Goal: Information Seeking & Learning: Learn about a topic

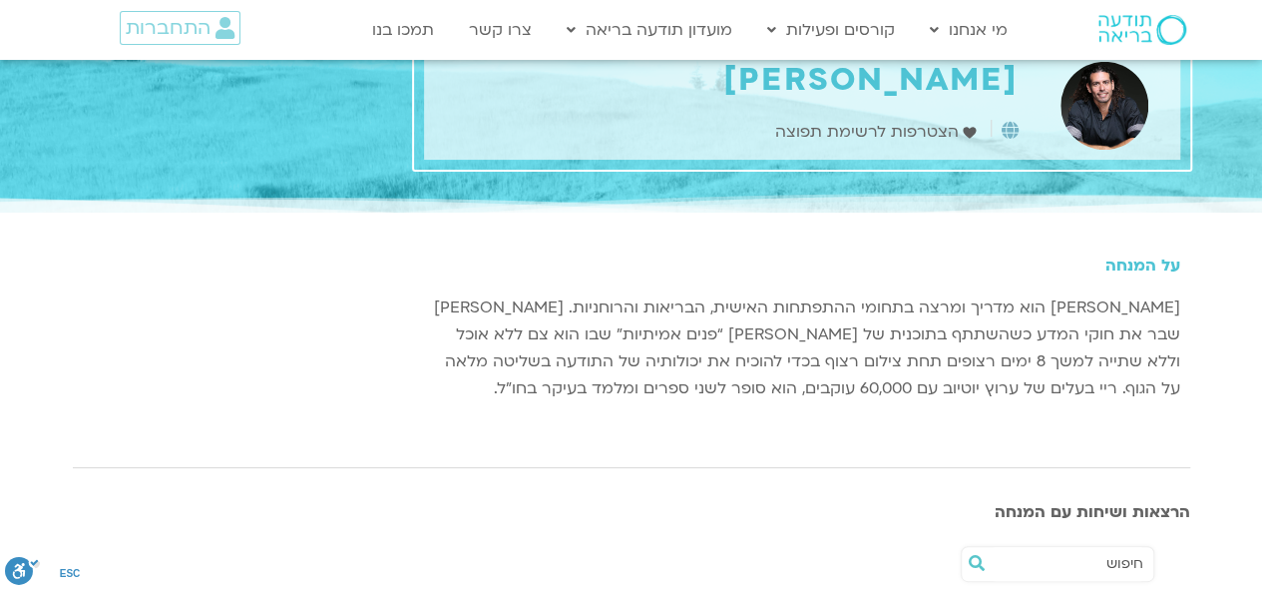
click at [1032, 296] on p "ריי מאור הוא מדריך ומרצה בתחומי ההתפתחות האישית, הבריאות והרוחניות. ריי שבר את …" at bounding box center [802, 348] width 756 height 108
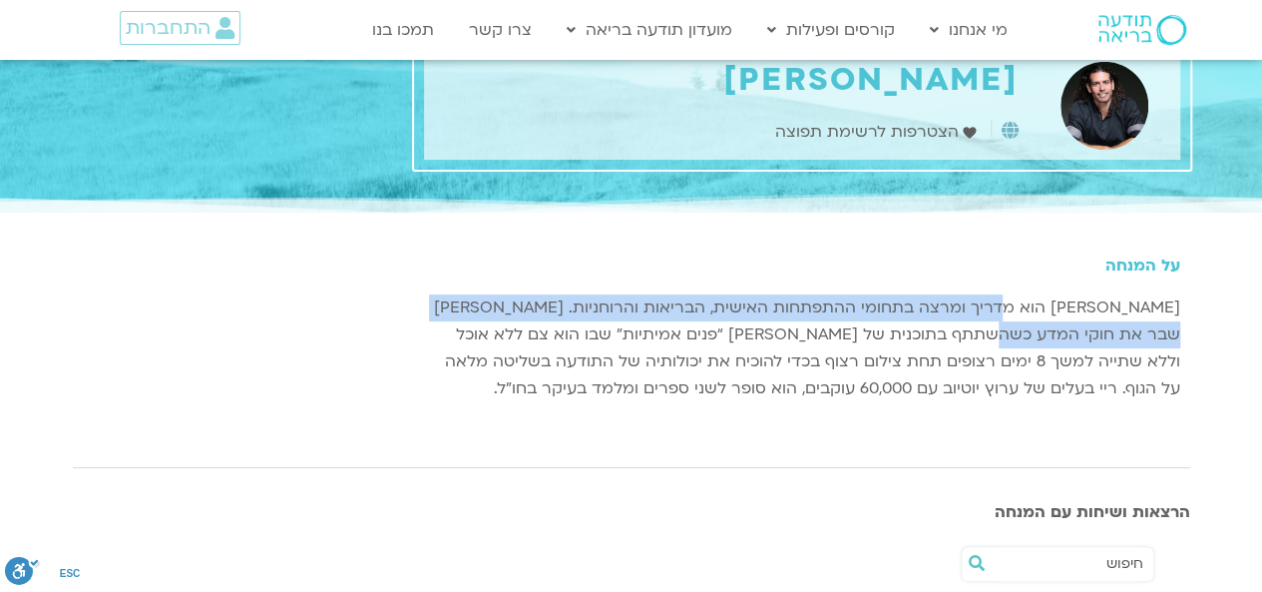
drag, startPoint x: 1032, startPoint y: 296, endPoint x: 1021, endPoint y: 340, distance: 45.2
click at [1021, 340] on p "ריי מאור הוא מדריך ומרצה בתחומי ההתפתחות האישית, הבריאות והרוחניות. ריי שבר את …" at bounding box center [802, 348] width 756 height 108
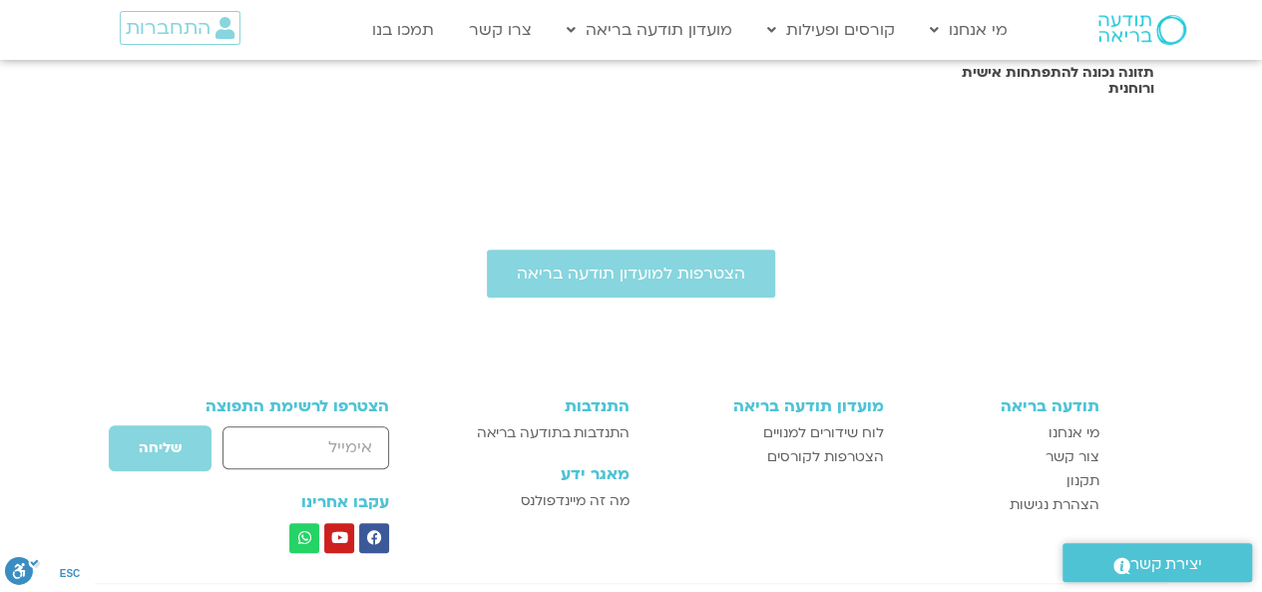
click at [1021, 340] on body "דלג לתוכן Main Menu מי אנחנו מי אנחנו שאלות נפוצות מנחים ומנחות בתודעה בריאה מה…" at bounding box center [631, 43] width 1262 height 1562
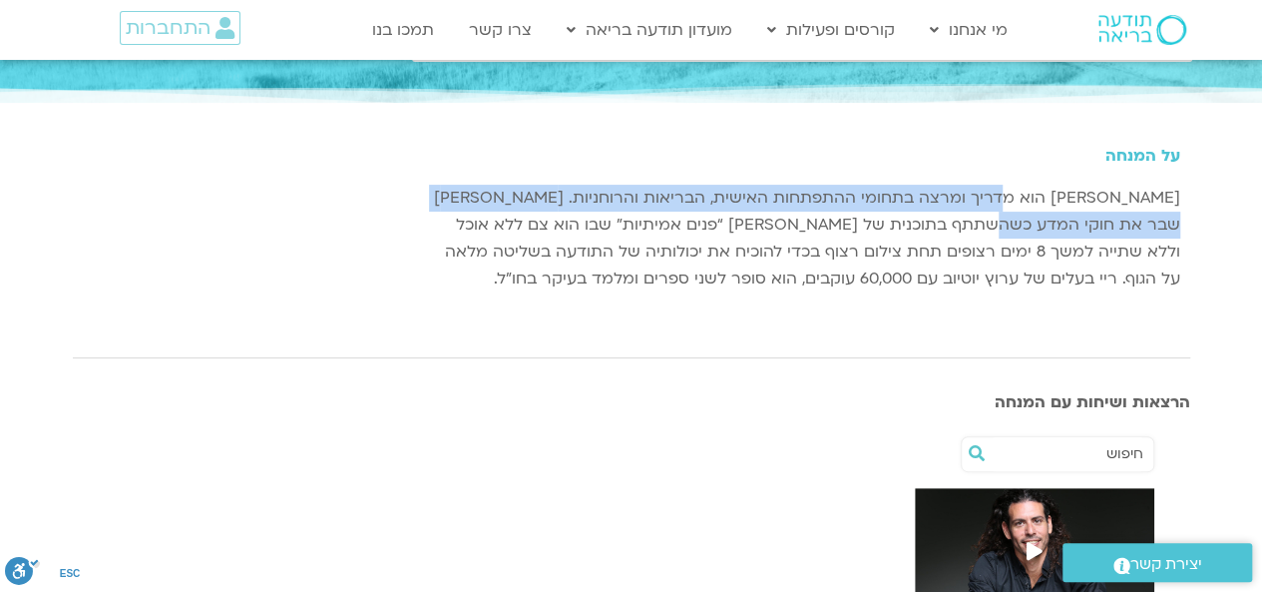
scroll to position [130, 0]
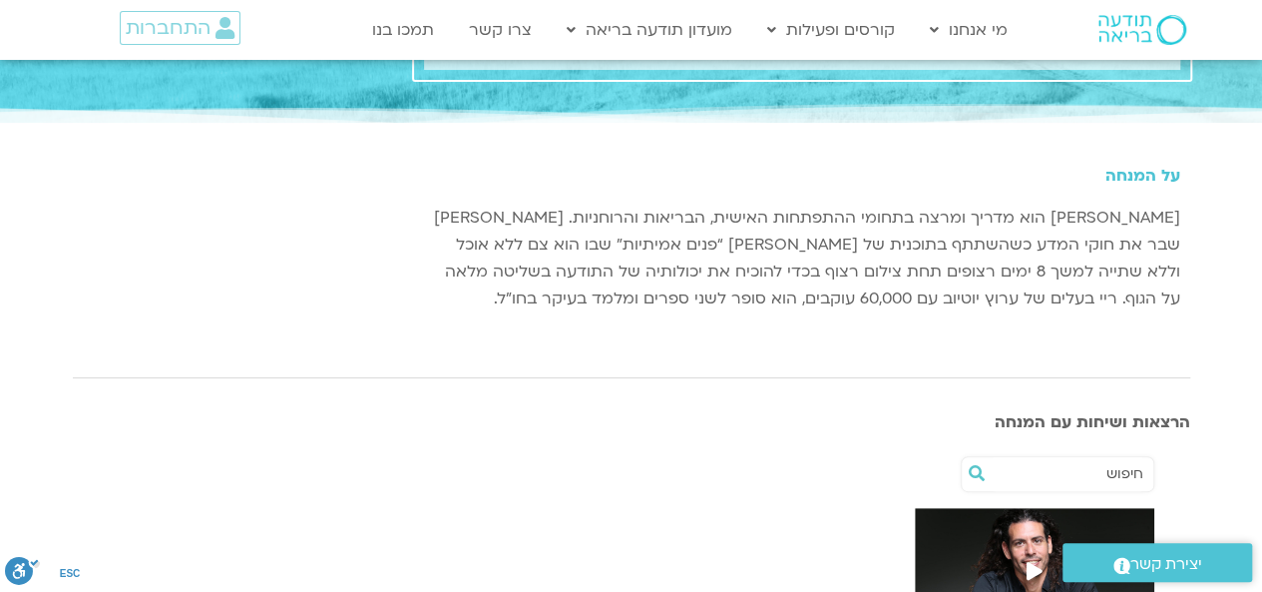
click at [966, 277] on p "ריי מאור הוא מדריך ומרצה בתחומי ההתפתחות האישית, הבריאות והרוחניות. ריי שבר את …" at bounding box center [802, 259] width 756 height 108
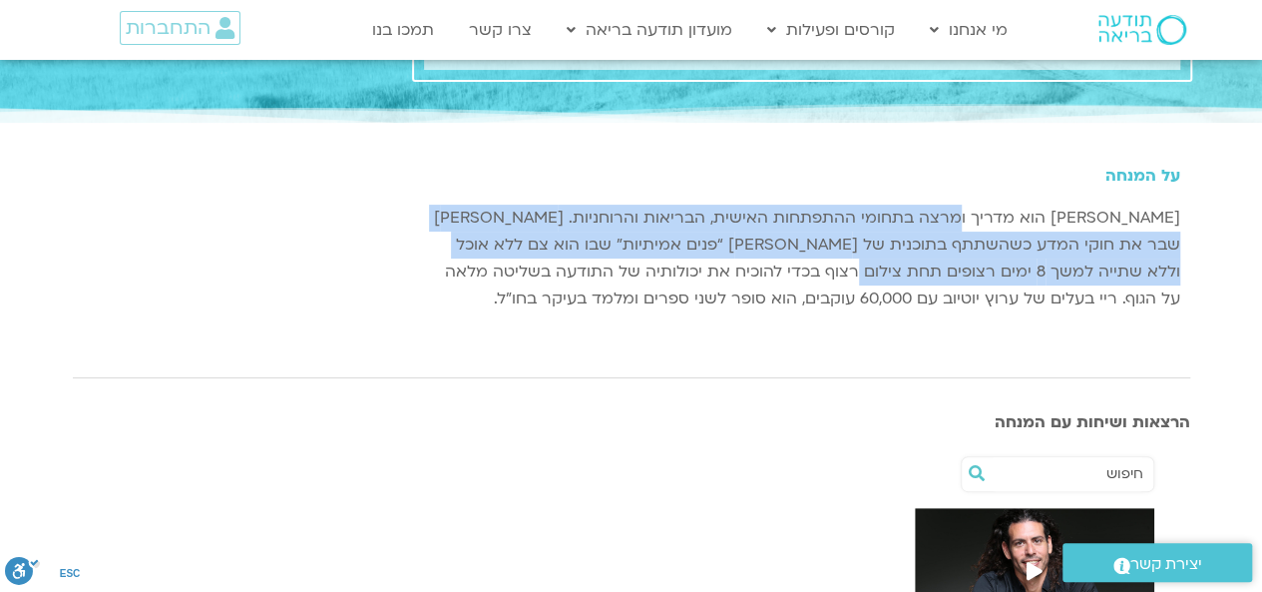
drag, startPoint x: 966, startPoint y: 277, endPoint x: 958, endPoint y: 214, distance: 63.4
click at [958, 214] on p "ריי מאור הוא מדריך ומרצה בתחומי ההתפתחות האישית, הבריאות והרוחניות. ריי שבר את …" at bounding box center [802, 259] width 756 height 108
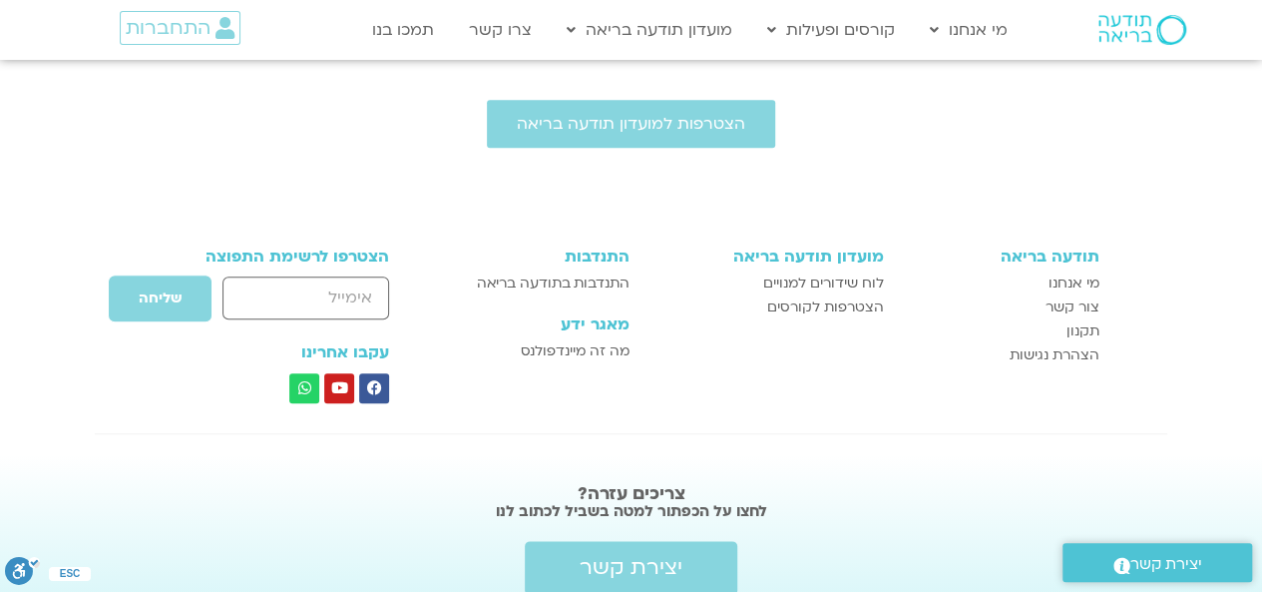
scroll to position [896, 0]
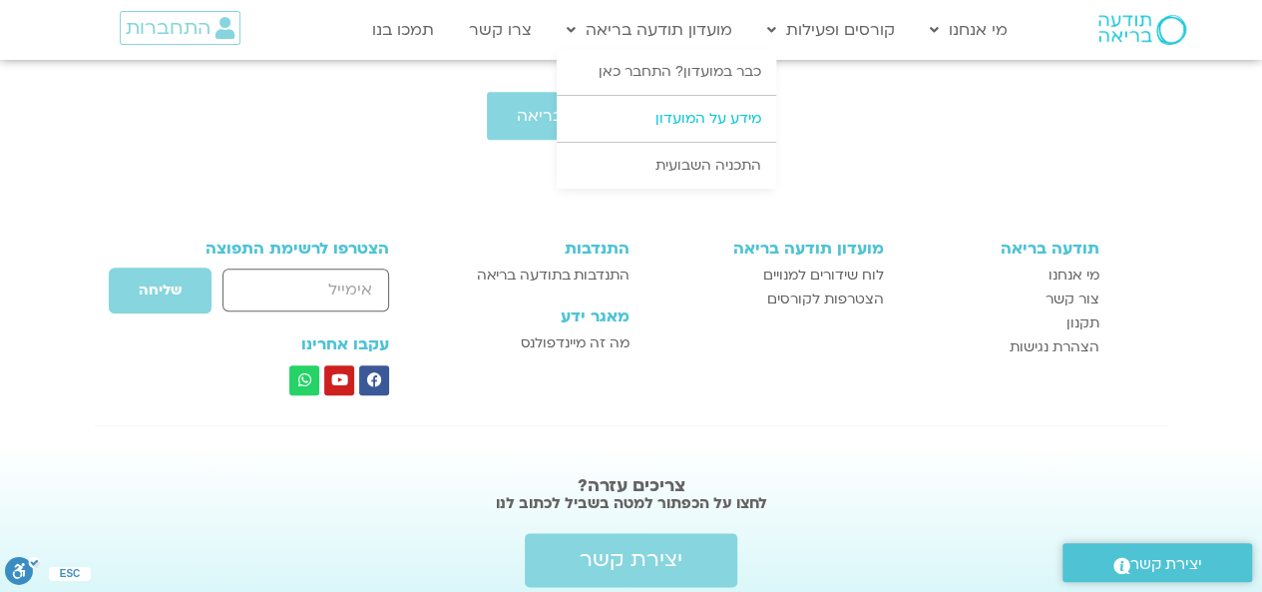
click at [676, 135] on link "מידע על המועדון" at bounding box center [666, 119] width 219 height 46
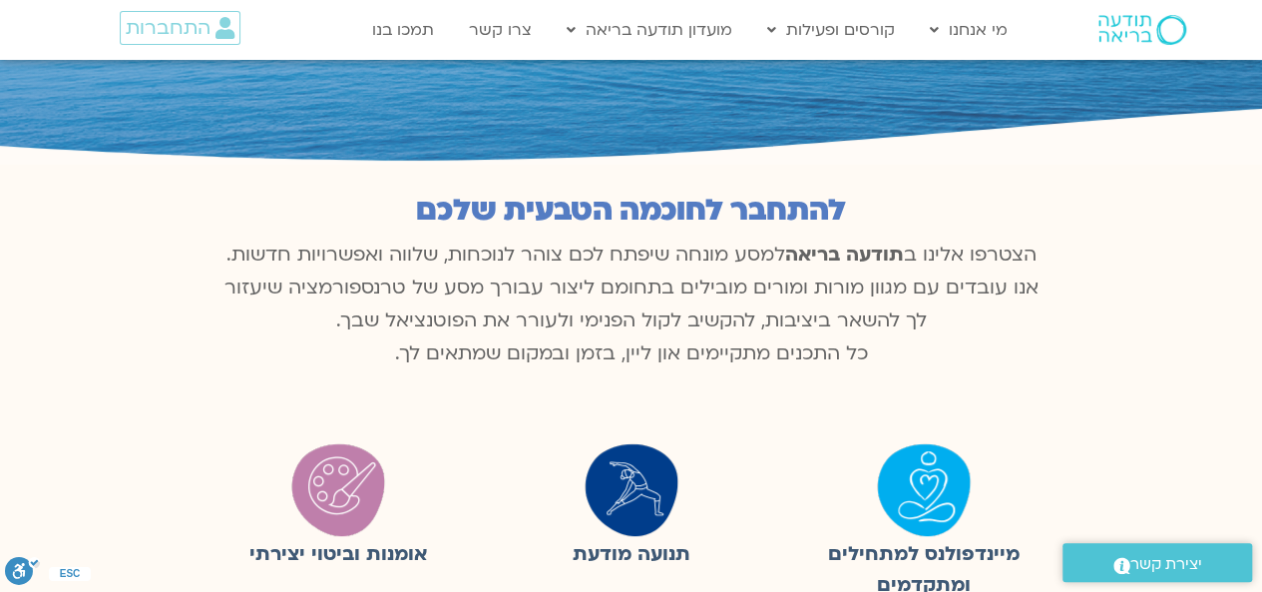
scroll to position [308, 0]
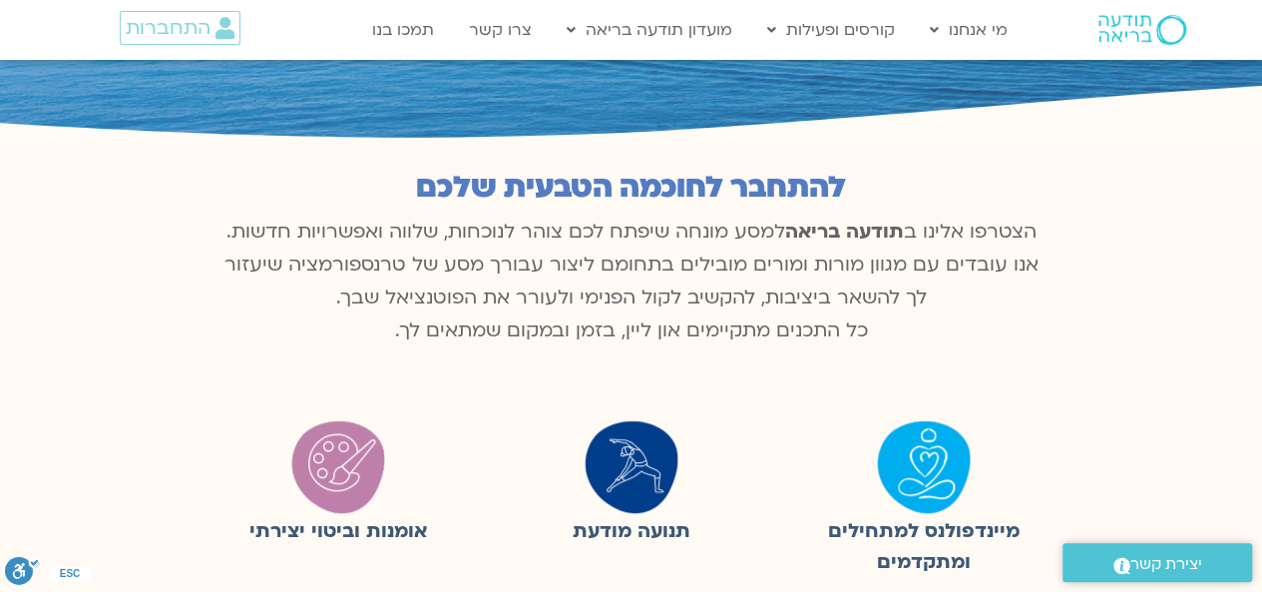
click at [899, 222] on b "תודעה בריאה" at bounding box center [844, 231] width 119 height 26
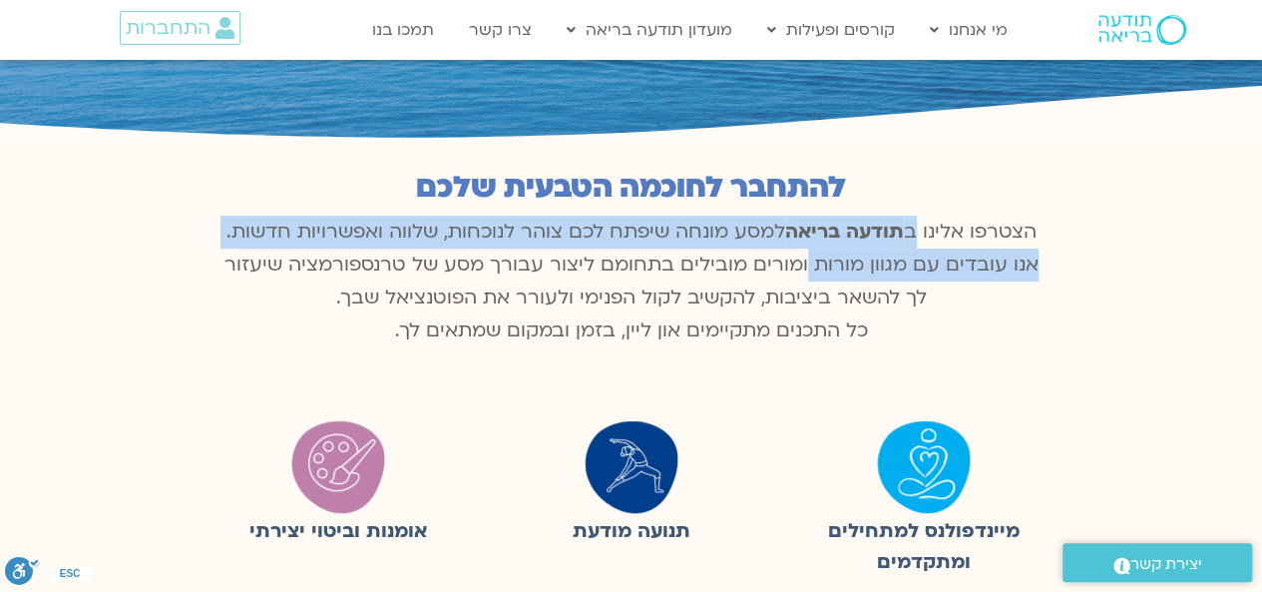
drag, startPoint x: 899, startPoint y: 222, endPoint x: 834, endPoint y: 266, distance: 78.3
click at [834, 266] on p "הצטרפו אלינו ב תודעה בריאה למסע מונחה שיפתח לכם צוהר לנוכחות, שלווה ואפשרויות ח…" at bounding box center [631, 281] width 838 height 132
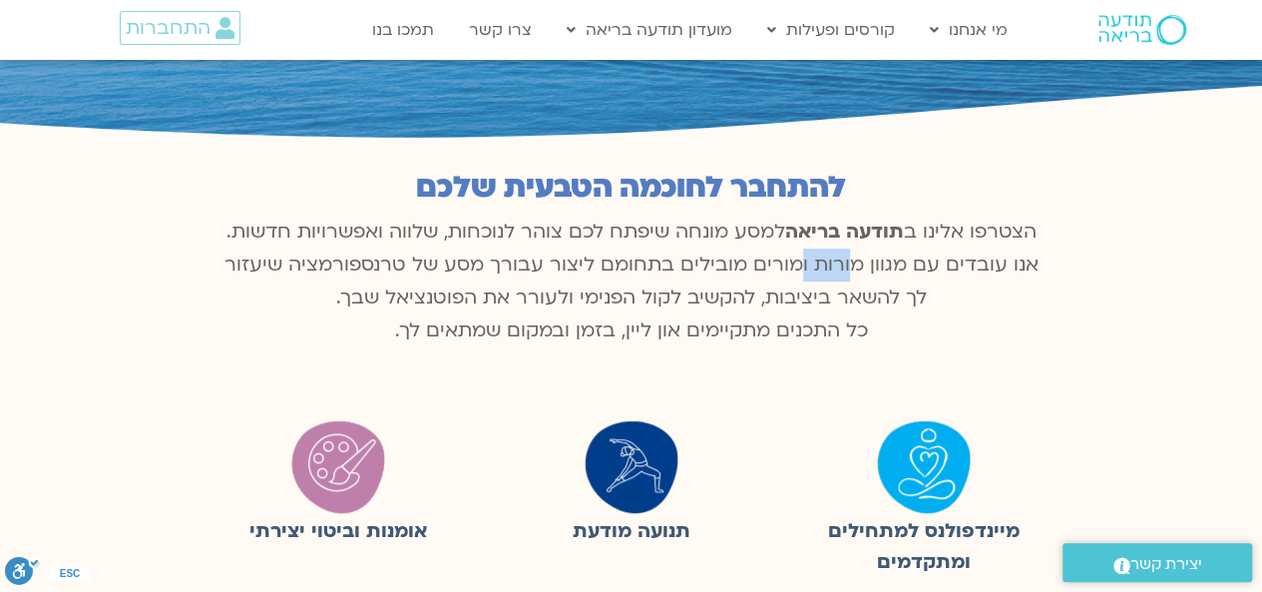
drag, startPoint x: 834, startPoint y: 266, endPoint x: 827, endPoint y: 294, distance: 28.8
click at [827, 294] on p "הצטרפו אלינו ב תודעה בריאה למסע מונחה שיפתח לכם צוהר לנוכחות, שלווה ואפשרויות ח…" at bounding box center [631, 281] width 838 height 132
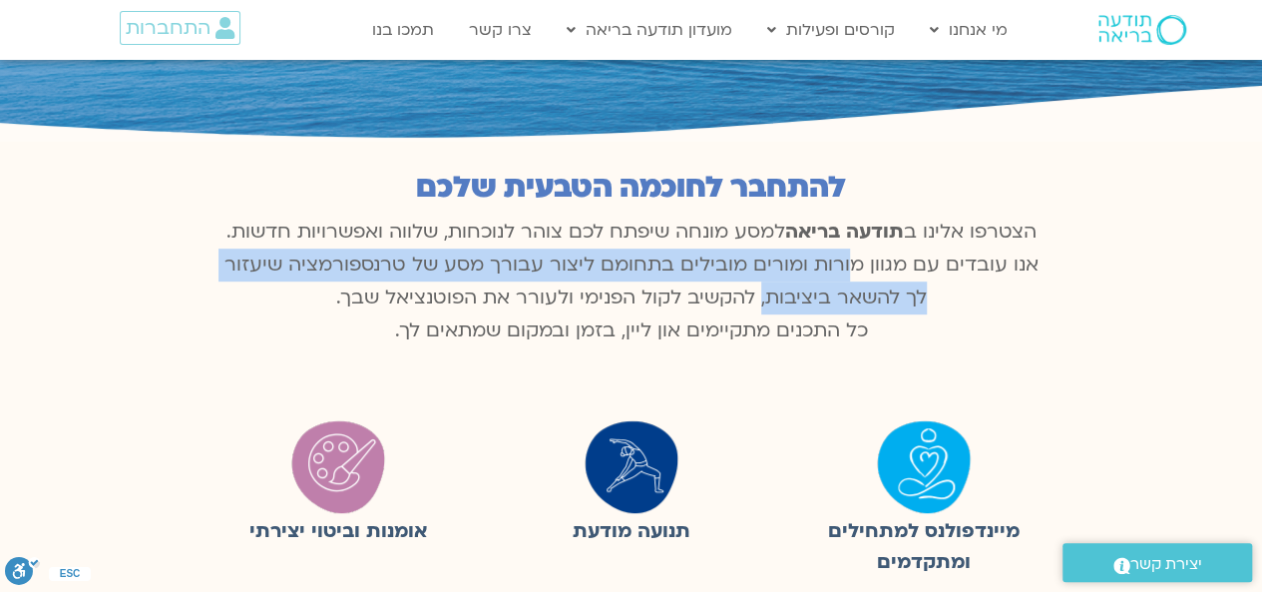
click at [827, 294] on p "הצטרפו אלינו ב תודעה בריאה למסע מונחה שיפתח לכם צוהר לנוכחות, שלווה ואפשרויות ח…" at bounding box center [631, 281] width 838 height 132
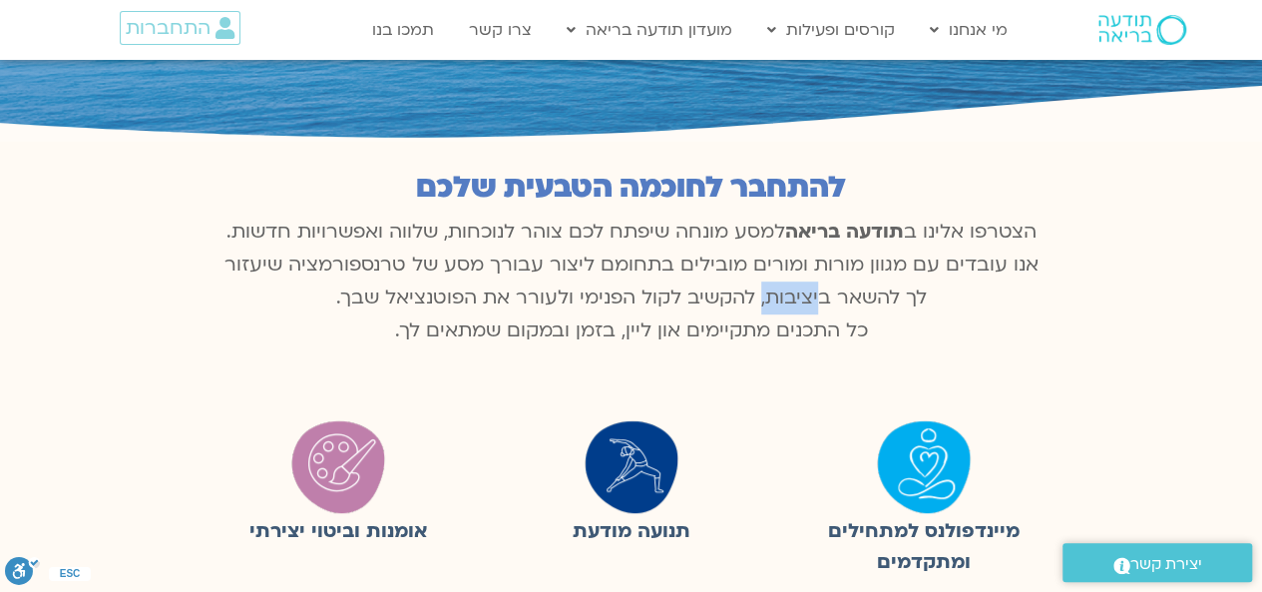
click at [827, 294] on p "הצטרפו אלינו ב תודעה בריאה למסע מונחה שיפתח לכם צוהר לנוכחות, שלווה ואפשרויות ח…" at bounding box center [631, 281] width 838 height 132
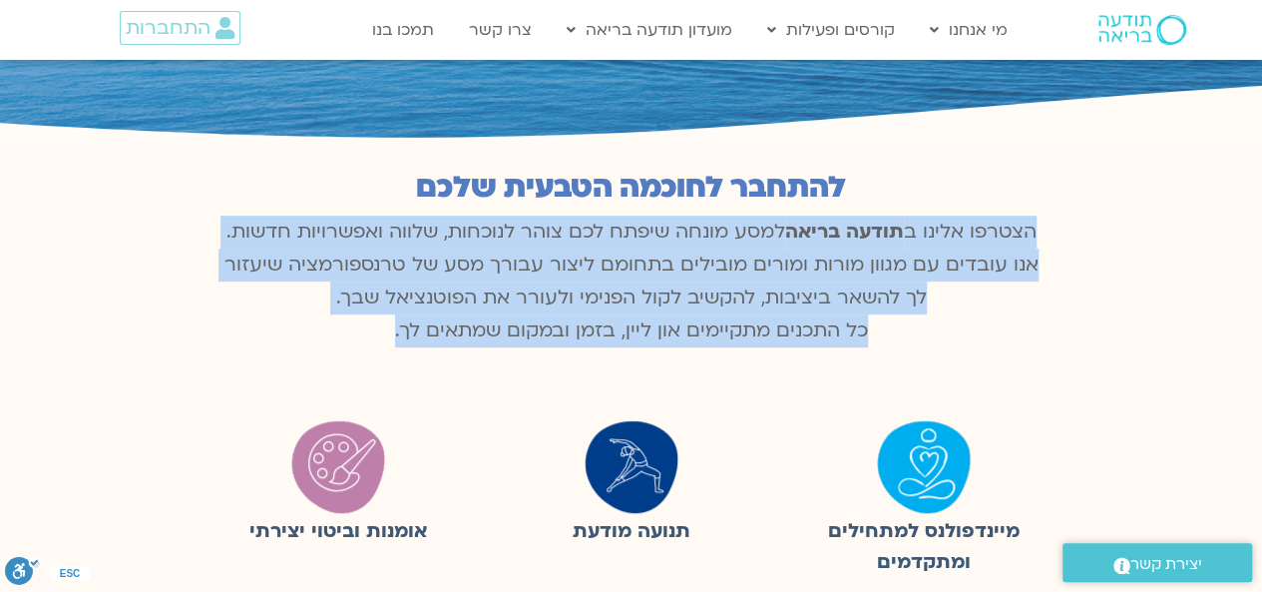
drag, startPoint x: 827, startPoint y: 294, endPoint x: 827, endPoint y: 338, distance: 43.9
click at [827, 338] on p "הצטרפו אלינו ב תודעה בריאה למסע מונחה שיפתח לכם צוהר לנוכחות, שלווה ואפשרויות ח…" at bounding box center [631, 281] width 838 height 132
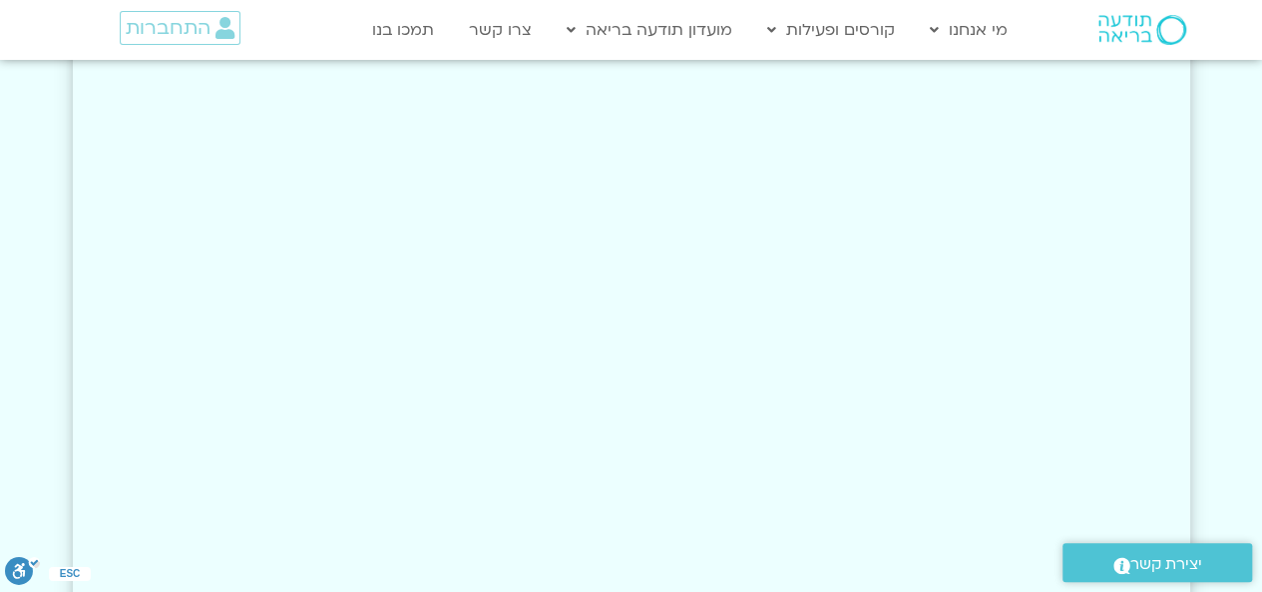
scroll to position [866, 0]
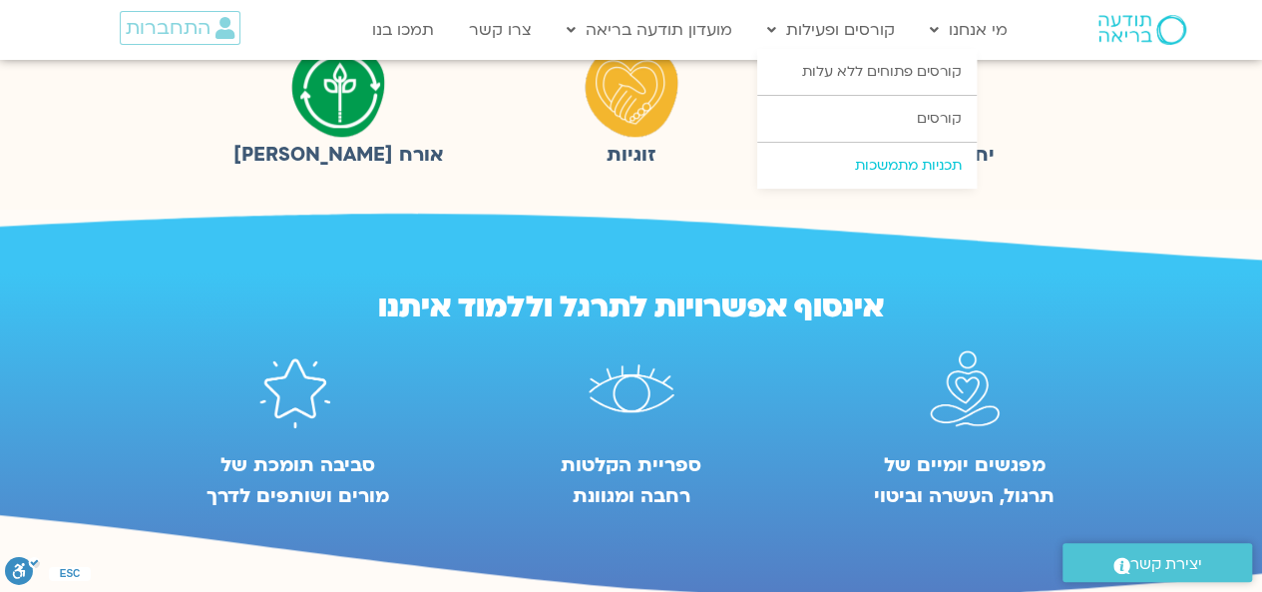
click at [903, 161] on link "תכניות מתמשכות" at bounding box center [866, 166] width 219 height 46
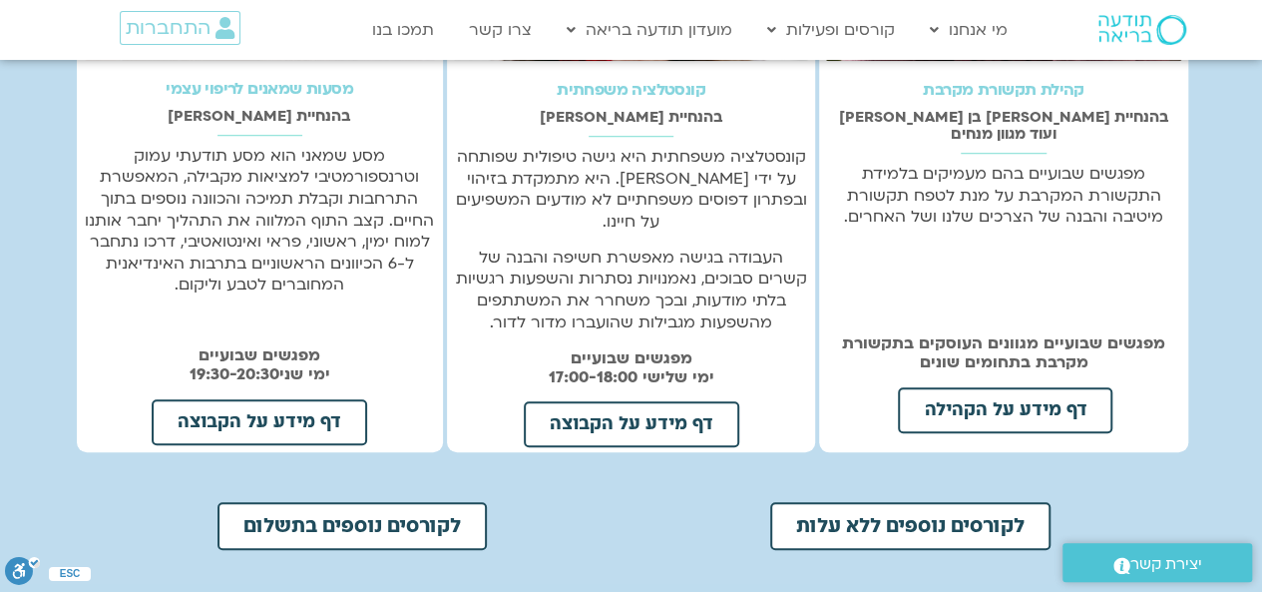
scroll to position [818, 0]
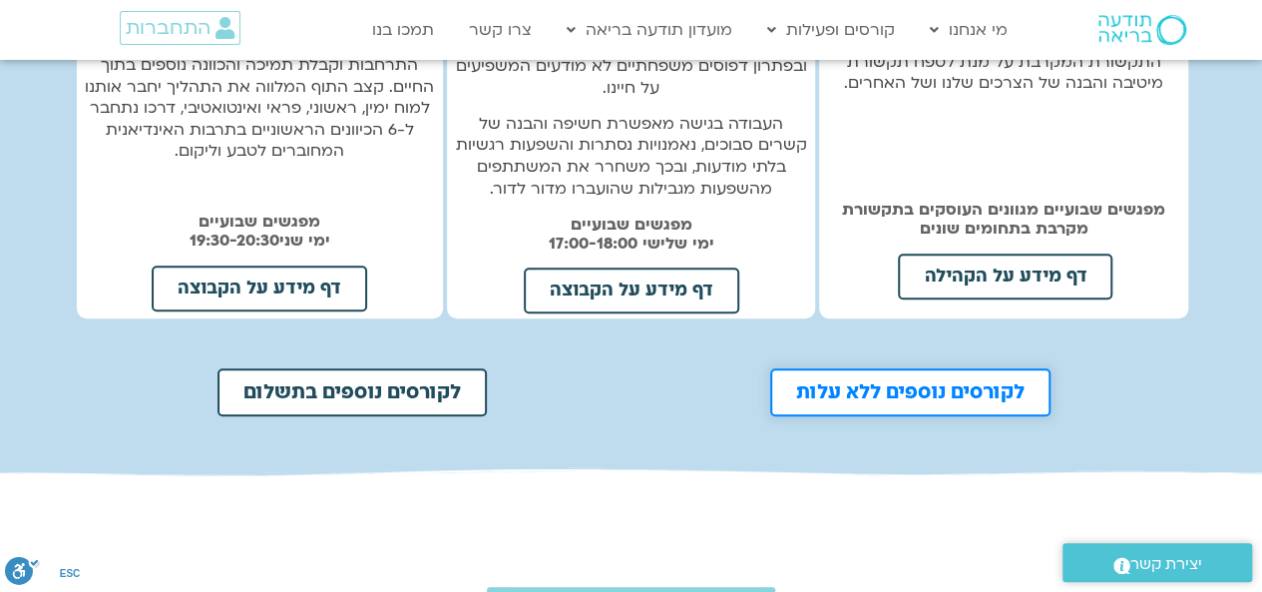
click at [994, 368] on link "לקורסים נוספים ללא עלות" at bounding box center [910, 392] width 280 height 48
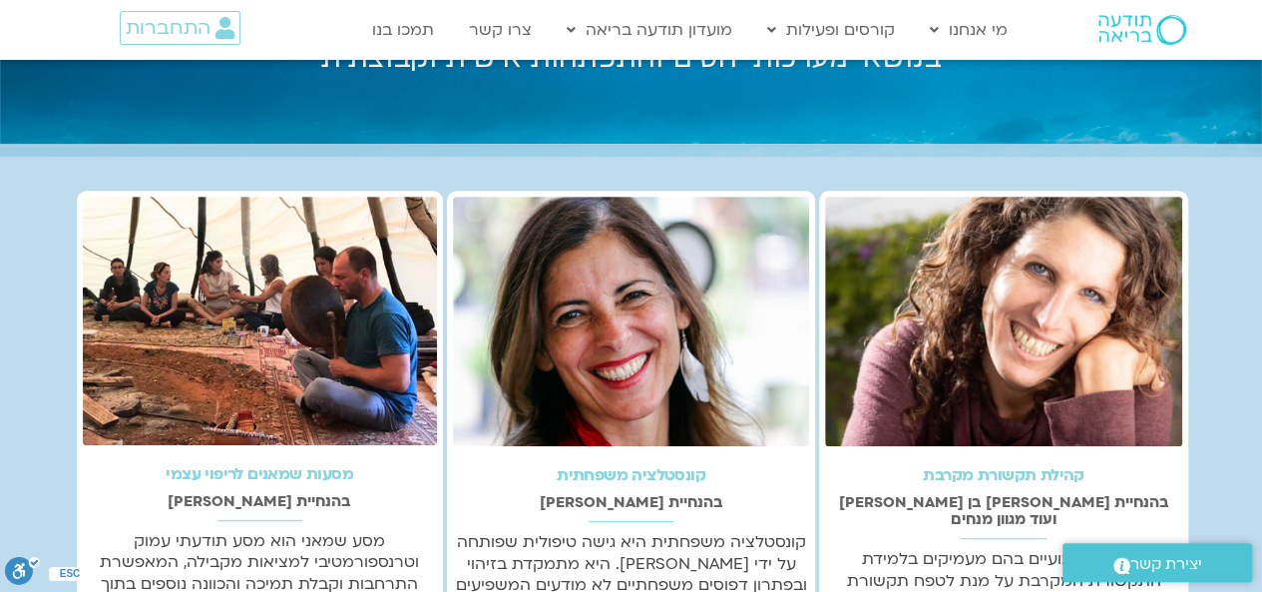
scroll to position [0, 0]
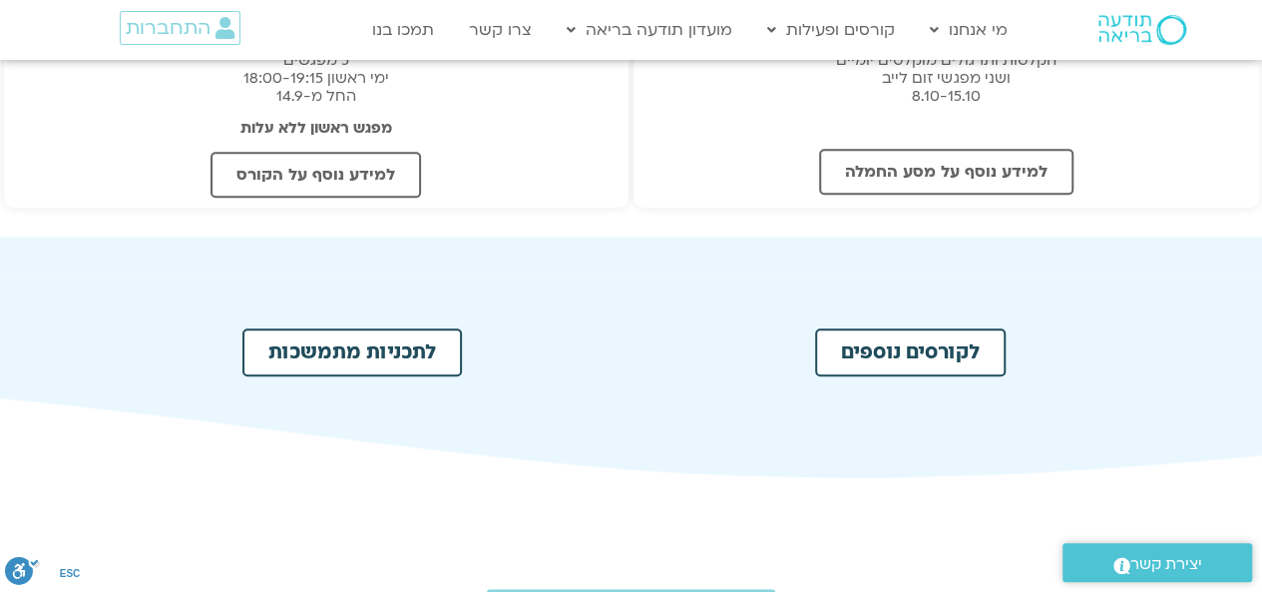
scroll to position [1097, 0]
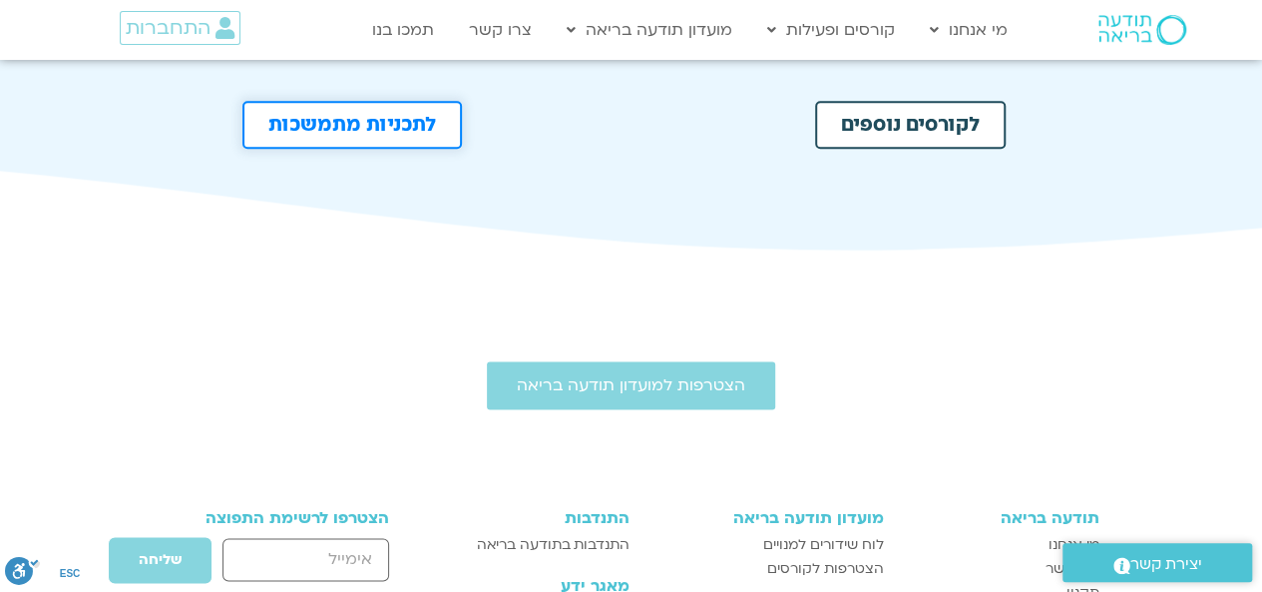
click at [367, 104] on link "לתכניות מתמשכות" at bounding box center [351, 125] width 219 height 48
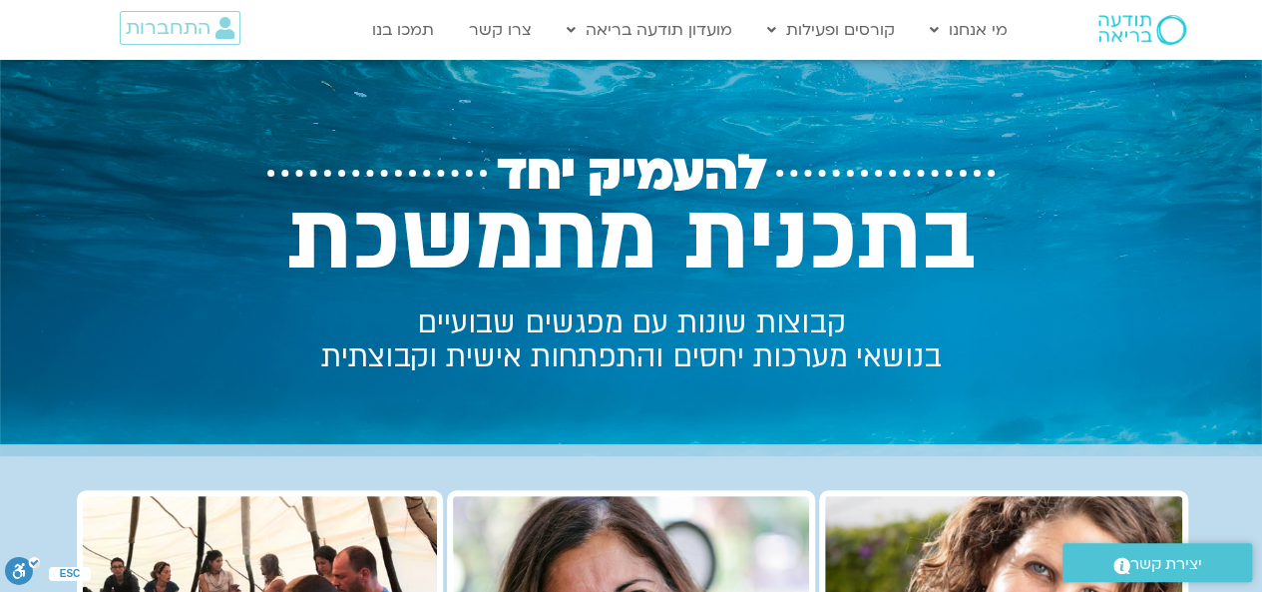
drag, startPoint x: 1276, startPoint y: 210, endPoint x: 1274, endPoint y: -87, distance: 297.3
